Goal: Information Seeking & Learning: Learn about a topic

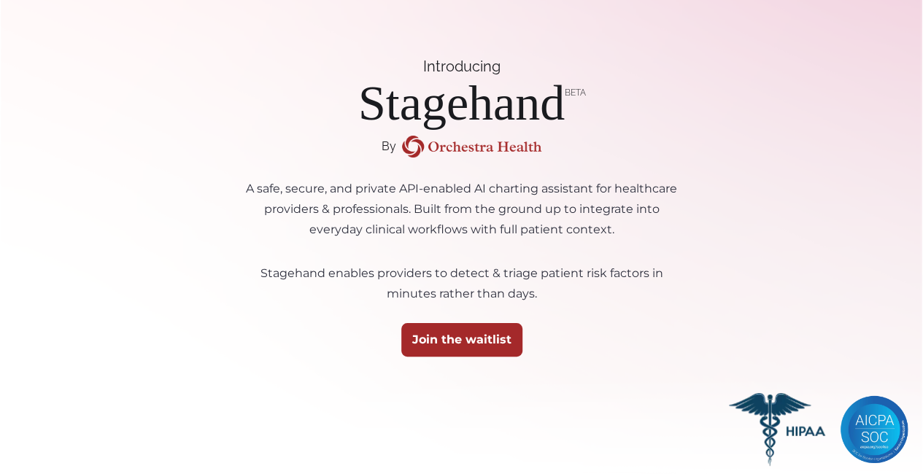
click at [395, 190] on p "A safe, secure, and private API-enabled AI charting assistant for healthcare pr…" at bounding box center [462, 207] width 438 height 66
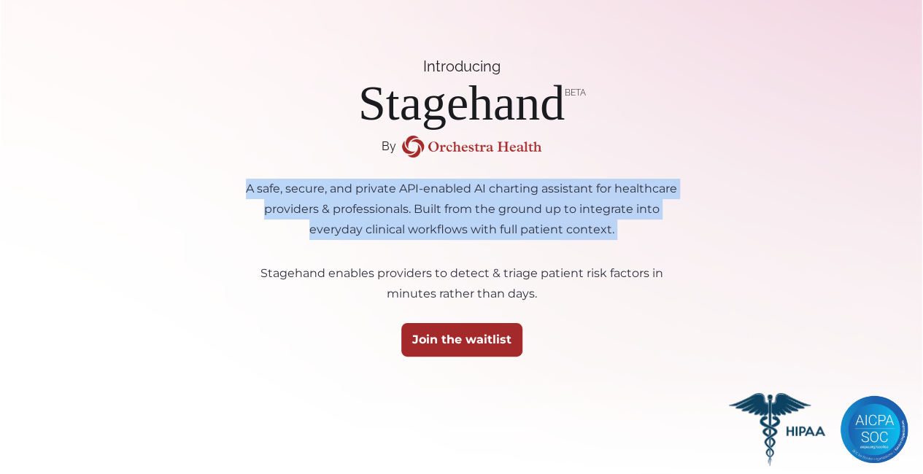
click at [395, 190] on p "A safe, secure, and private API-enabled AI charting assistant for healthcare pr…" at bounding box center [462, 207] width 438 height 66
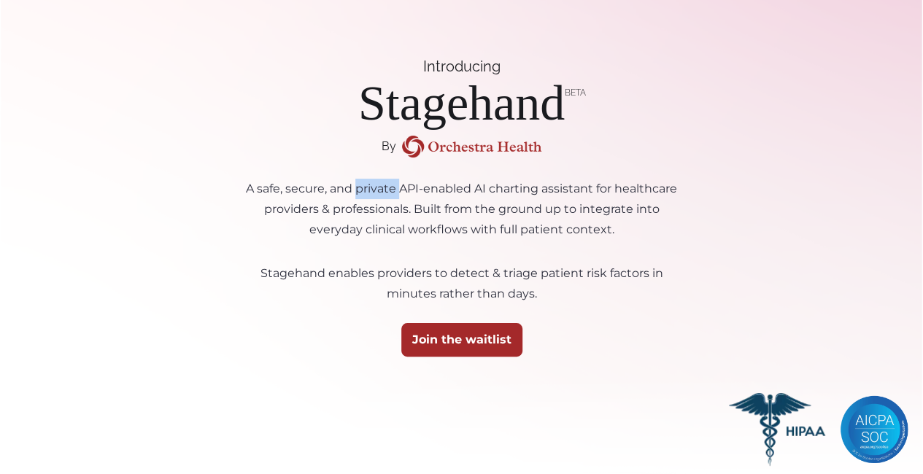
click at [395, 190] on p "A safe, secure, and private API-enabled AI charting assistant for healthcare pr…" at bounding box center [462, 207] width 438 height 66
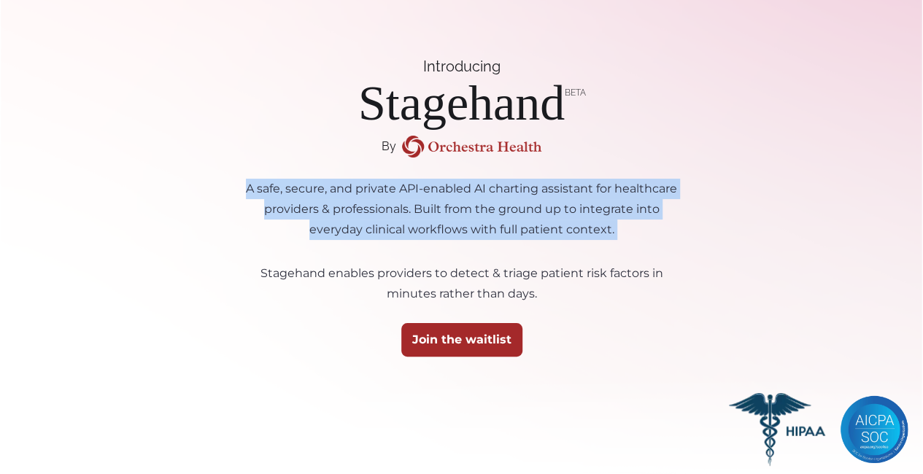
click at [395, 190] on p "A safe, secure, and private API-enabled AI charting assistant for healthcare pr…" at bounding box center [462, 207] width 438 height 66
drag, startPoint x: 395, startPoint y: 190, endPoint x: 478, endPoint y: 196, distance: 83.3
click at [478, 196] on p "A safe, secure, and private API-enabled AI charting assistant for healthcare pr…" at bounding box center [462, 207] width 438 height 66
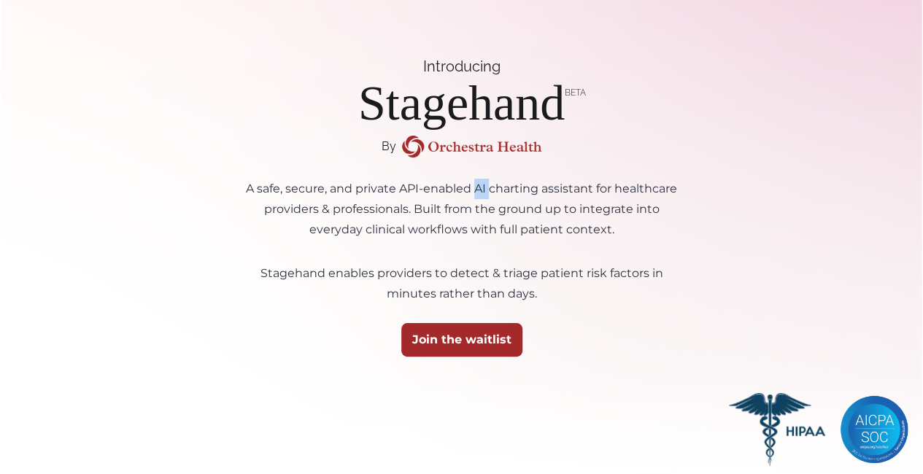
click at [478, 196] on p "A safe, secure, and private API-enabled AI charting assistant for healthcare pr…" at bounding box center [462, 207] width 438 height 66
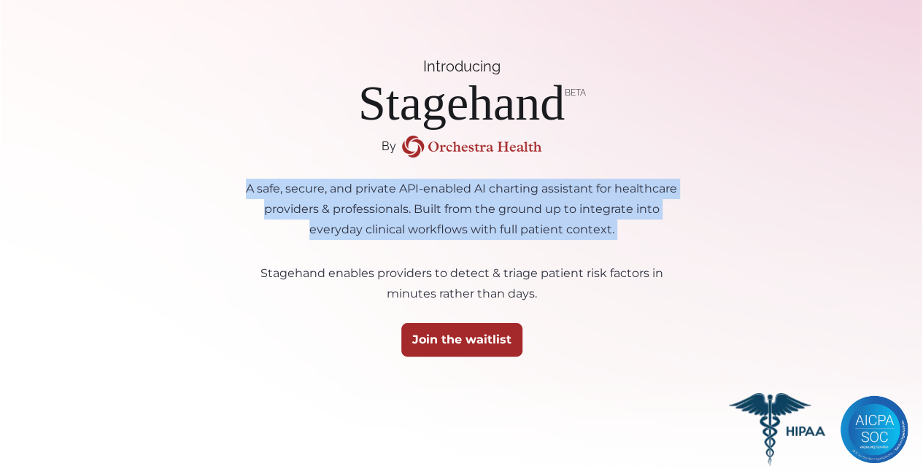
click at [478, 196] on p "A safe, secure, and private API-enabled AI charting assistant for healthcare pr…" at bounding box center [462, 207] width 438 height 66
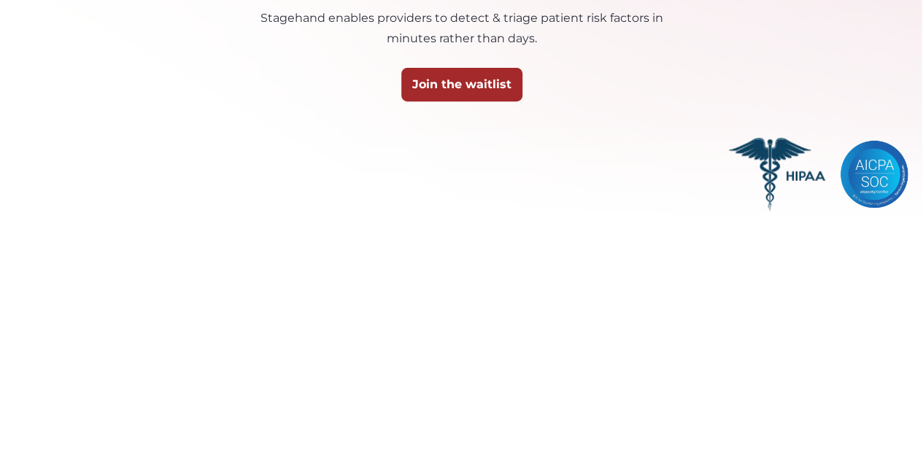
scroll to position [35, 0]
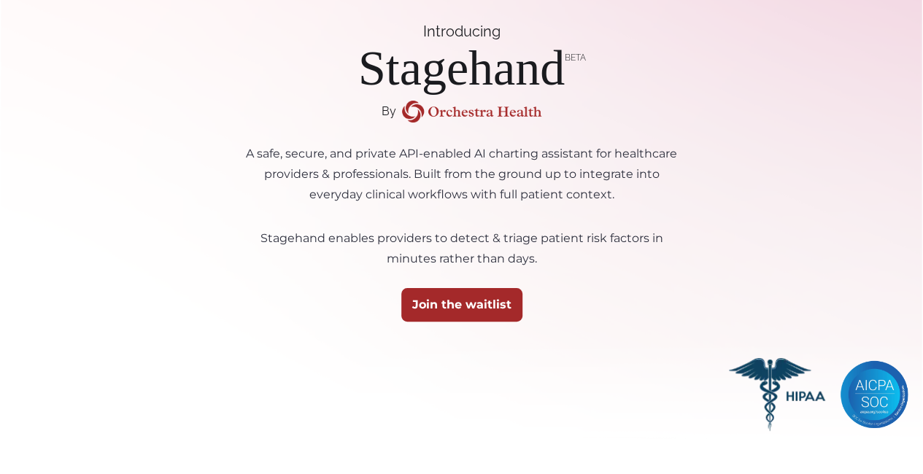
click at [493, 245] on p "Stagehand enables providers to detect & triage patient risk factors in minutes …" at bounding box center [462, 246] width 438 height 45
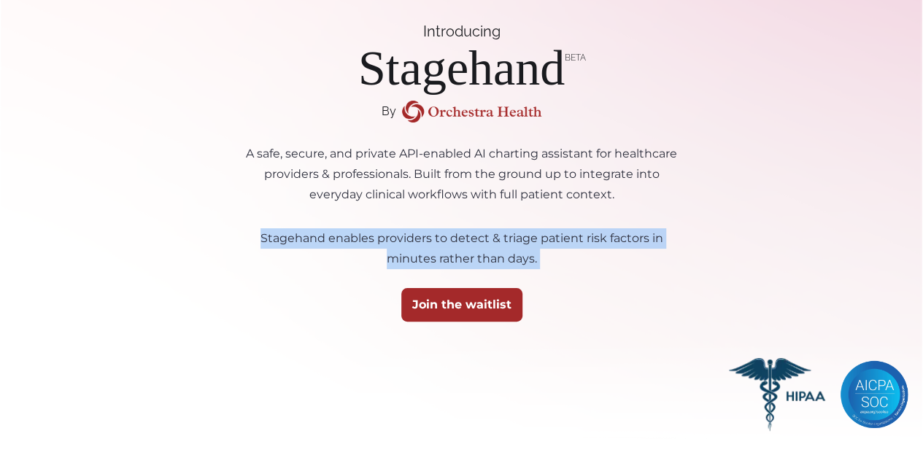
click at [493, 245] on p "Stagehand enables providers to detect & triage patient risk factors in minutes …" at bounding box center [462, 246] width 438 height 45
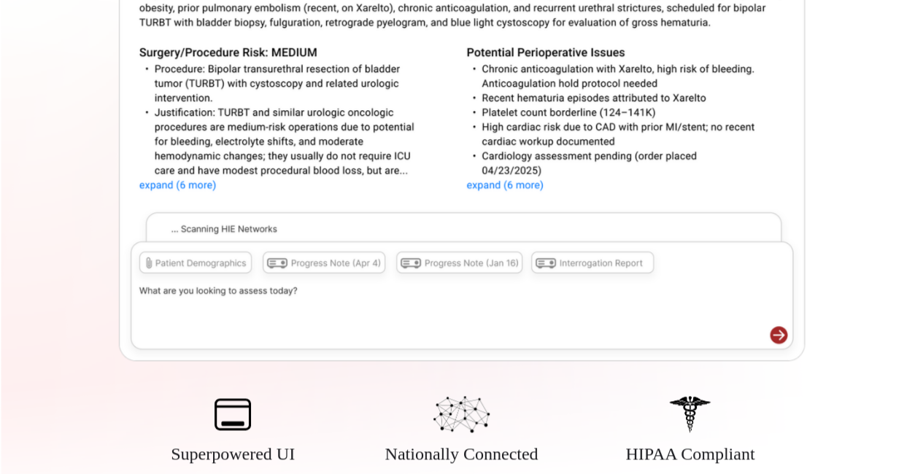
scroll to position [726, 0]
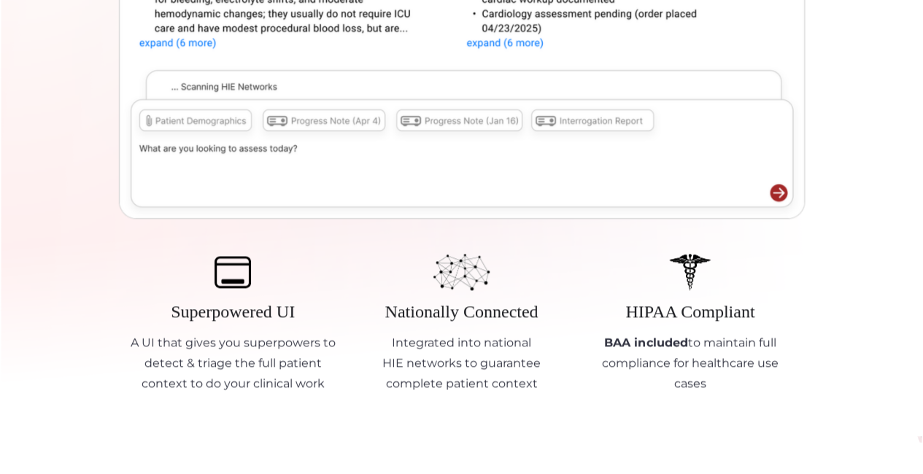
click at [300, 353] on p "A UI that gives you superpowers to detect & triage the full patient context to …" at bounding box center [233, 363] width 211 height 61
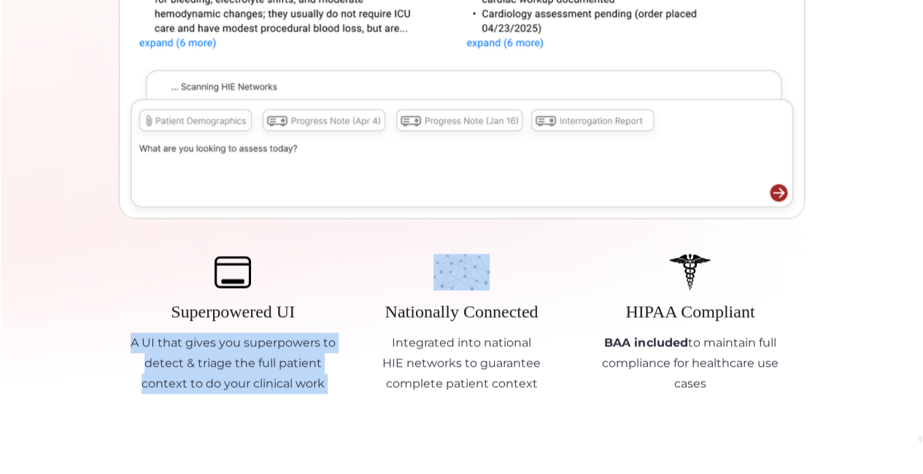
click at [300, 353] on p "A UI that gives you superpowers to detect & triage the full patient context to …" at bounding box center [233, 363] width 211 height 61
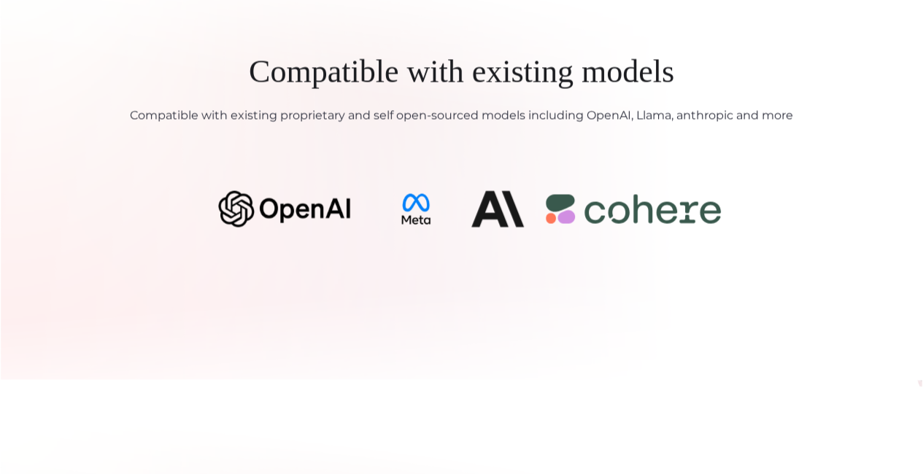
scroll to position [1258, 0]
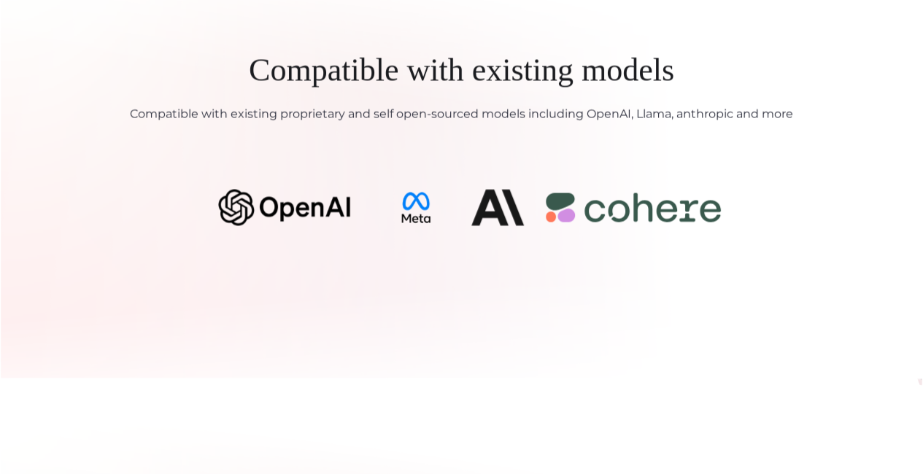
click at [310, 124] on p "Compatible with existing proprietary and self open-sourced models including Ope…" at bounding box center [461, 114] width 663 height 20
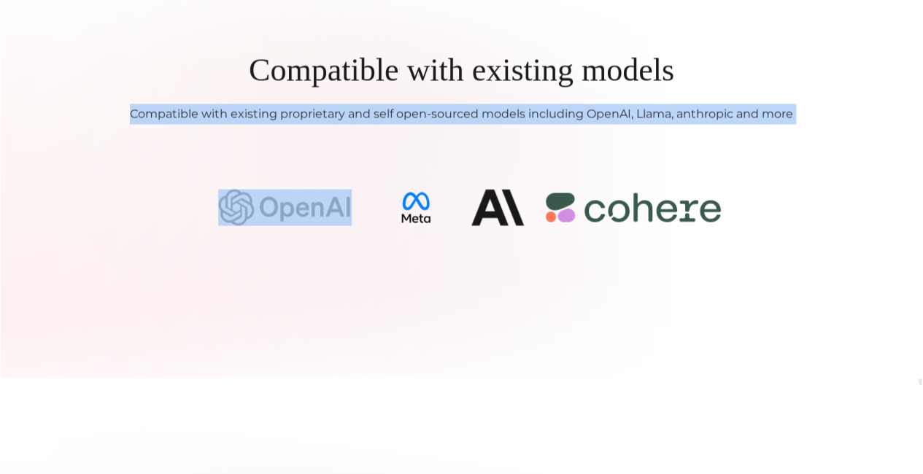
click at [310, 124] on p "Compatible with existing proprietary and self open-sourced models including Ope…" at bounding box center [461, 114] width 663 height 20
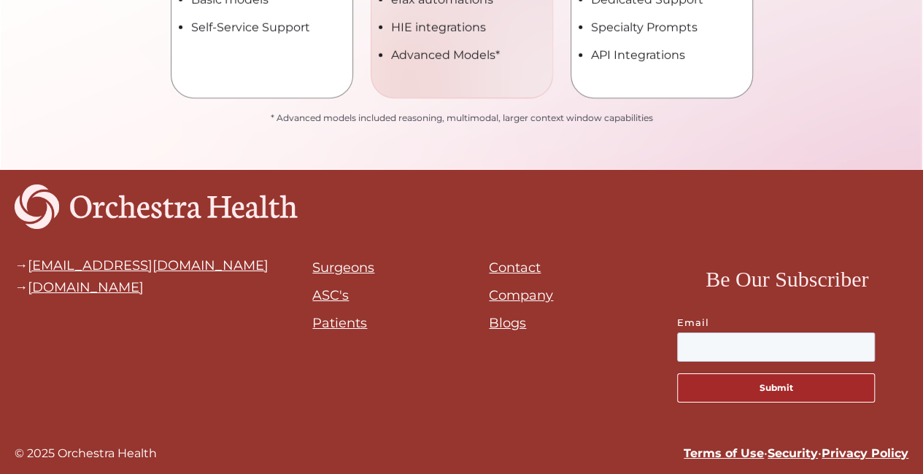
scroll to position [2452, 0]
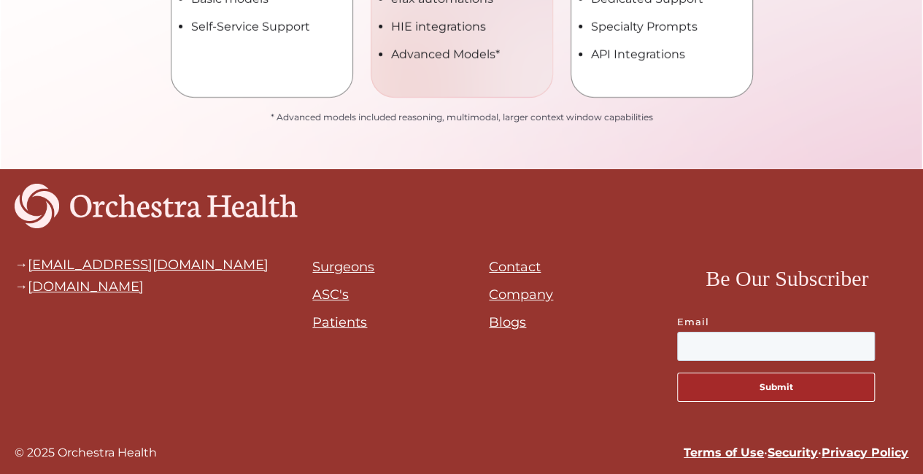
click at [338, 128] on p "* Advanced models included reasoning, multimodal, larger context window capabil…" at bounding box center [462, 117] width 382 height 20
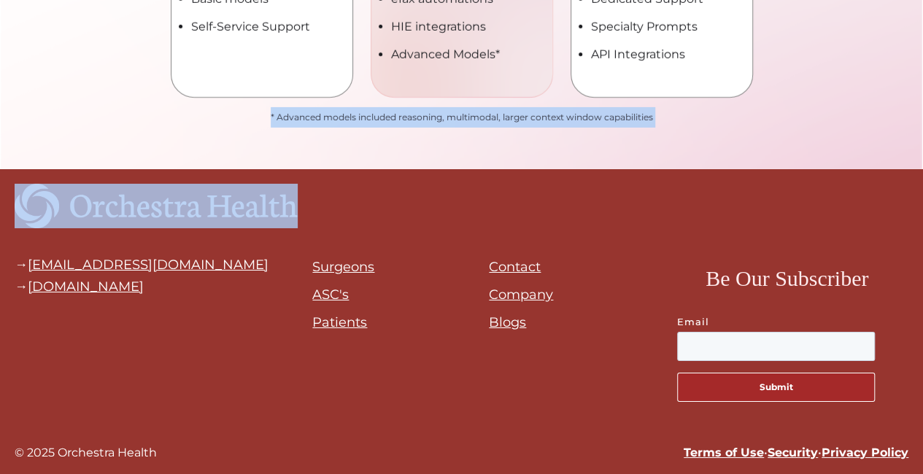
click at [338, 128] on p "* Advanced models included reasoning, multimodal, larger context window capabil…" at bounding box center [462, 117] width 382 height 20
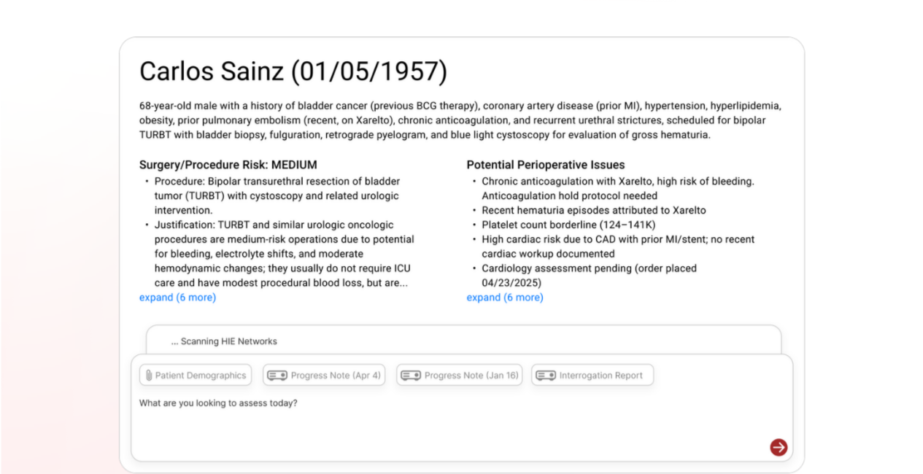
scroll to position [0, 0]
